Goal: Task Accomplishment & Management: Use online tool/utility

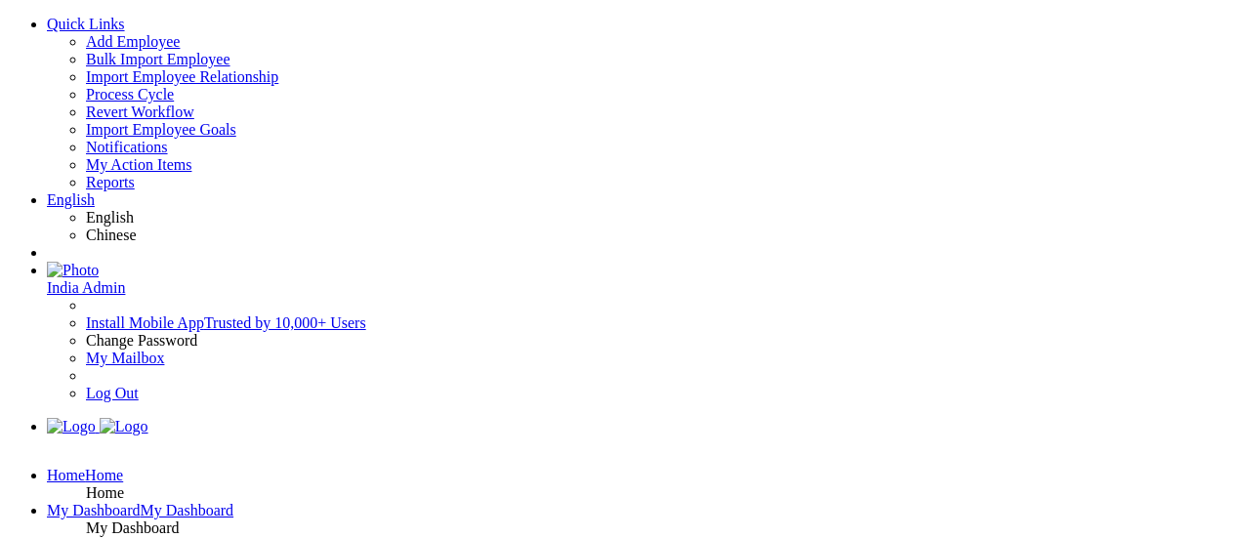
select select "Performance Management"
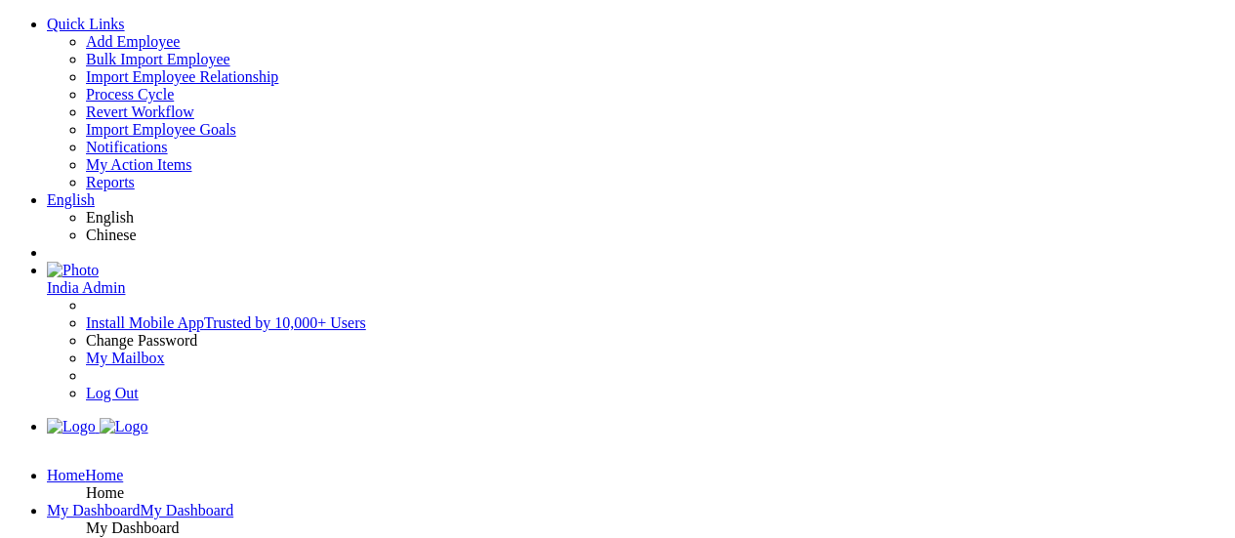
click at [47, 467] on link "Home Home" at bounding box center [85, 475] width 76 height 17
